Goal: Find specific page/section

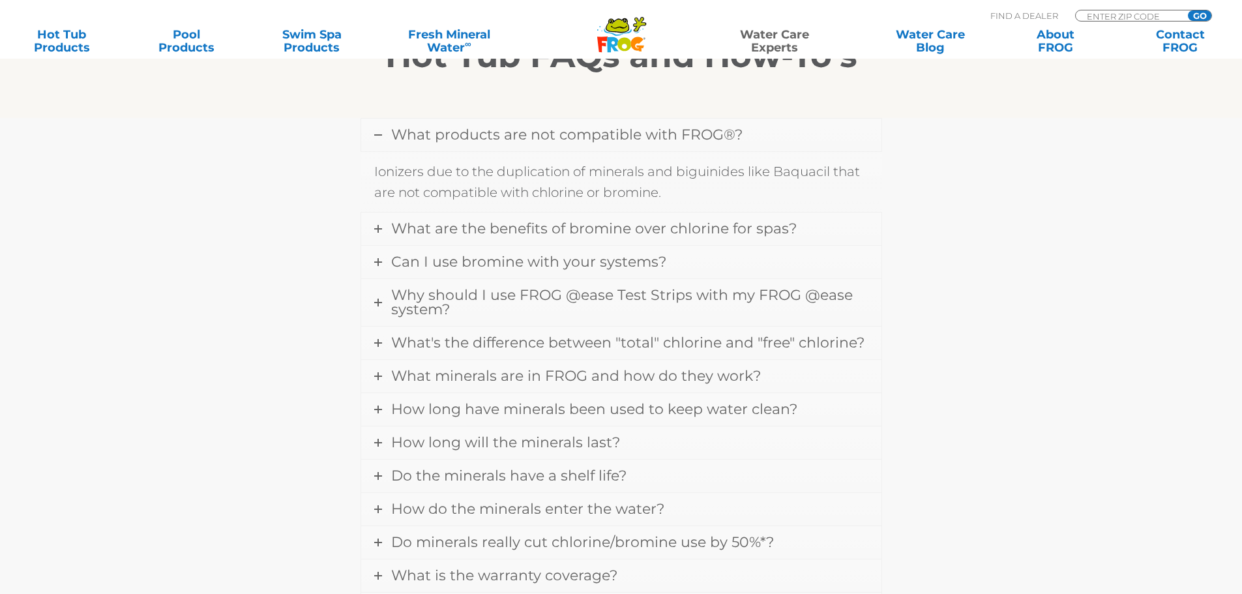
scroll to position [419, 0]
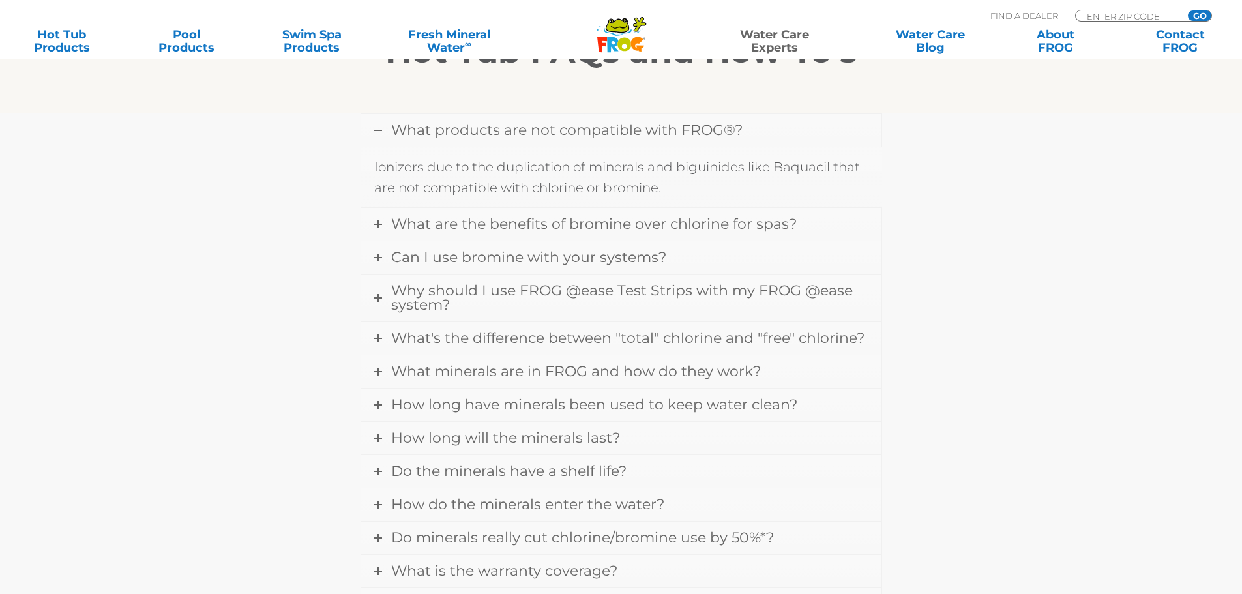
click at [1237, 195] on section "What products are not compatible with FROG®? Ionizers due to the duplication of…" at bounding box center [621, 407] width 1242 height 589
drag, startPoint x: 1237, startPoint y: 195, endPoint x: 1235, endPoint y: 232, distance: 37.2
click at [1235, 232] on section "What products are not compatible with FROG®? Ionizers due to the duplication of…" at bounding box center [621, 407] width 1242 height 589
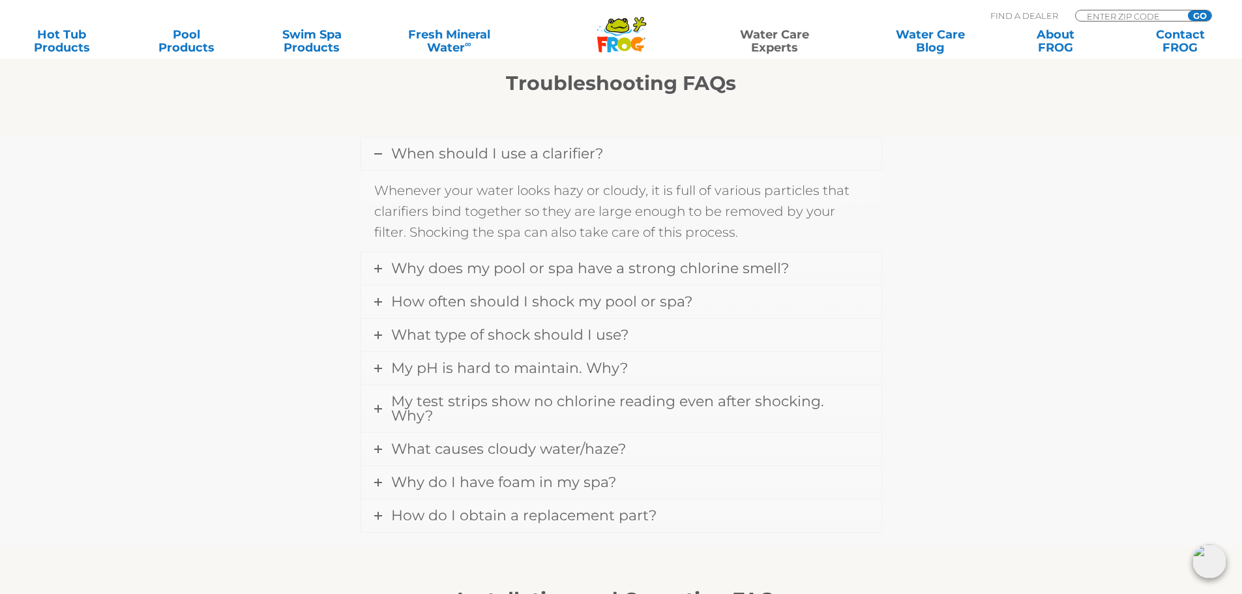
scroll to position [1113, 0]
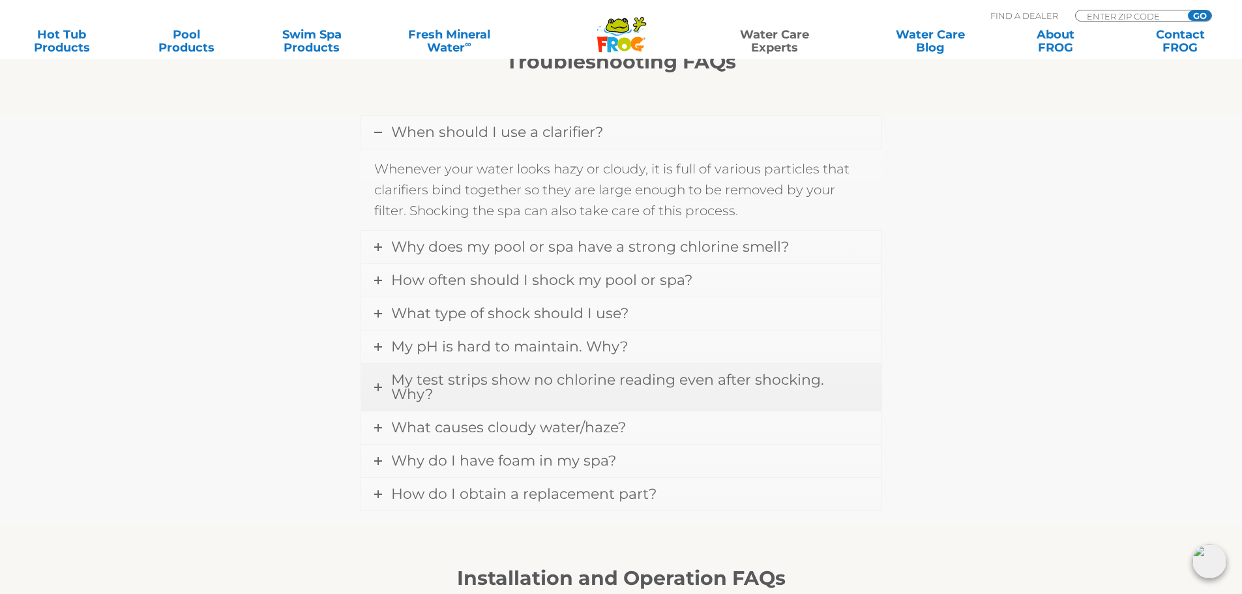
click at [618, 382] on span "My test strips show no chlorine reading even after shocking. Why?" at bounding box center [607, 387] width 433 height 32
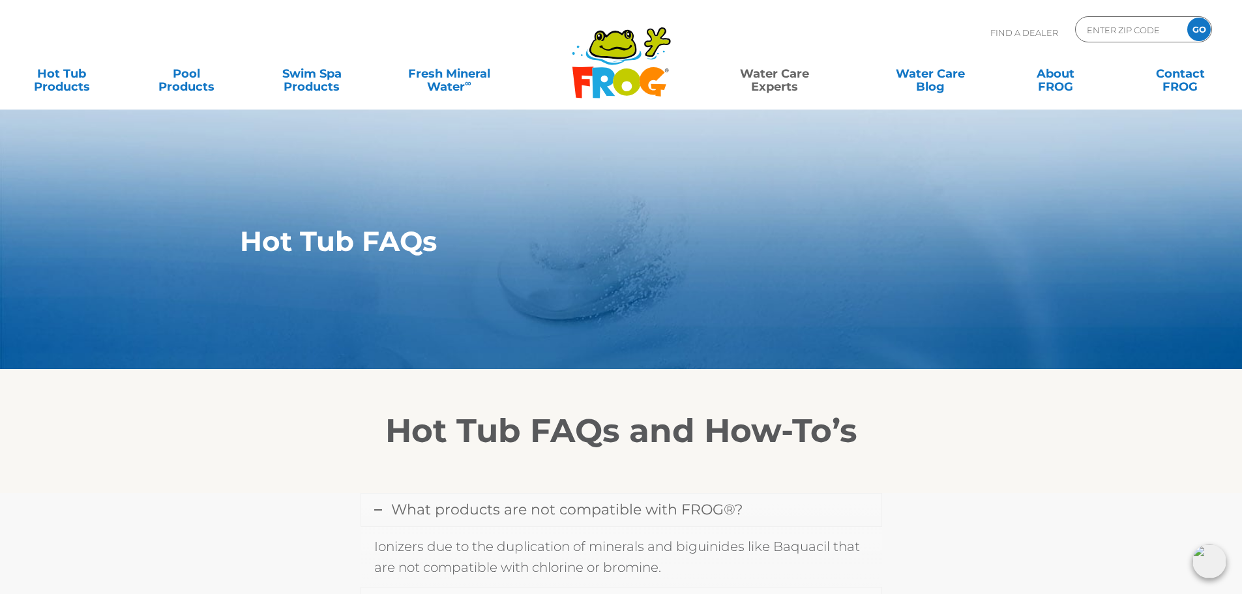
scroll to position [15, 0]
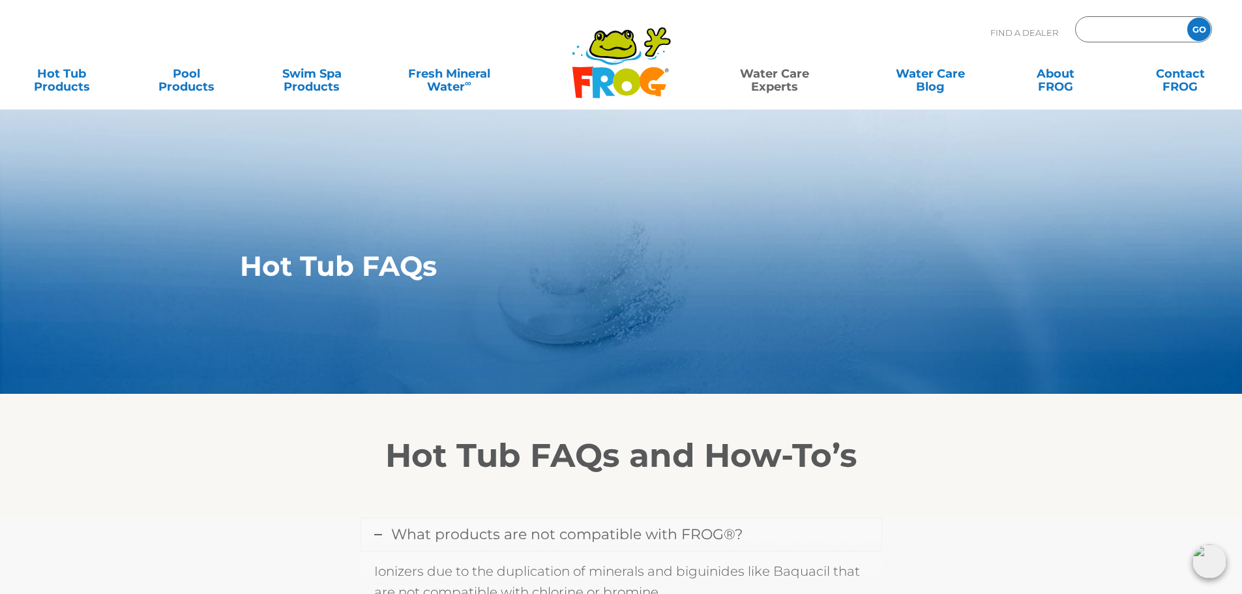
drag, startPoint x: 1099, startPoint y: 25, endPoint x: 1112, endPoint y: 30, distance: 14.0
click at [1100, 25] on input "Zip Code Form" at bounding box center [1129, 29] width 88 height 19
type input "20170"
click at [1187, 18] on input "GO" at bounding box center [1198, 29] width 23 height 23
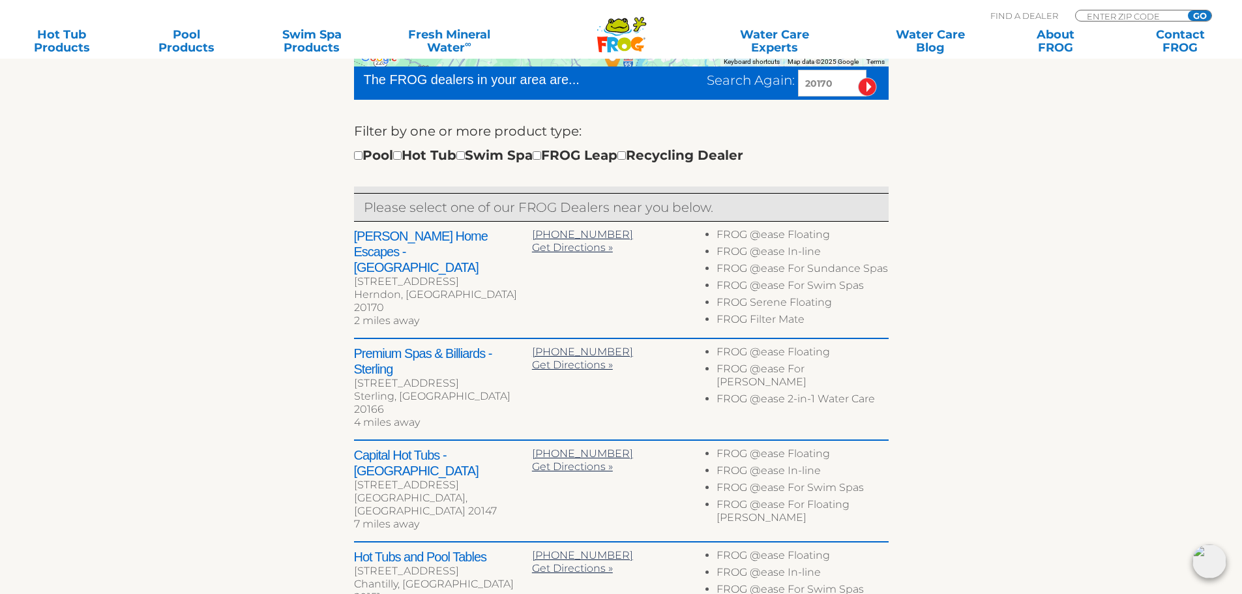
scroll to position [411, 0]
